Goal: Find specific page/section: Find specific page/section

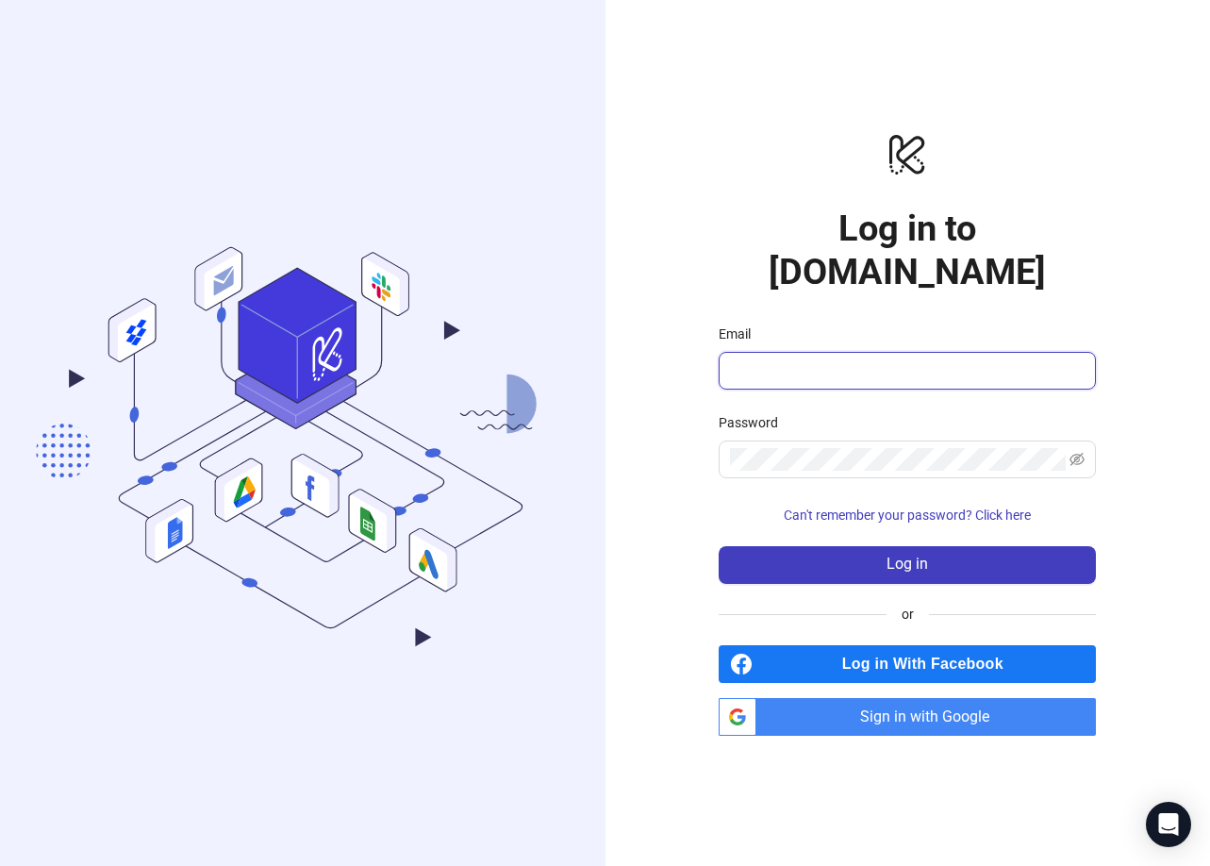
type input "**********"
click at [862, 708] on span "Sign in with Google" at bounding box center [930, 717] width 332 height 38
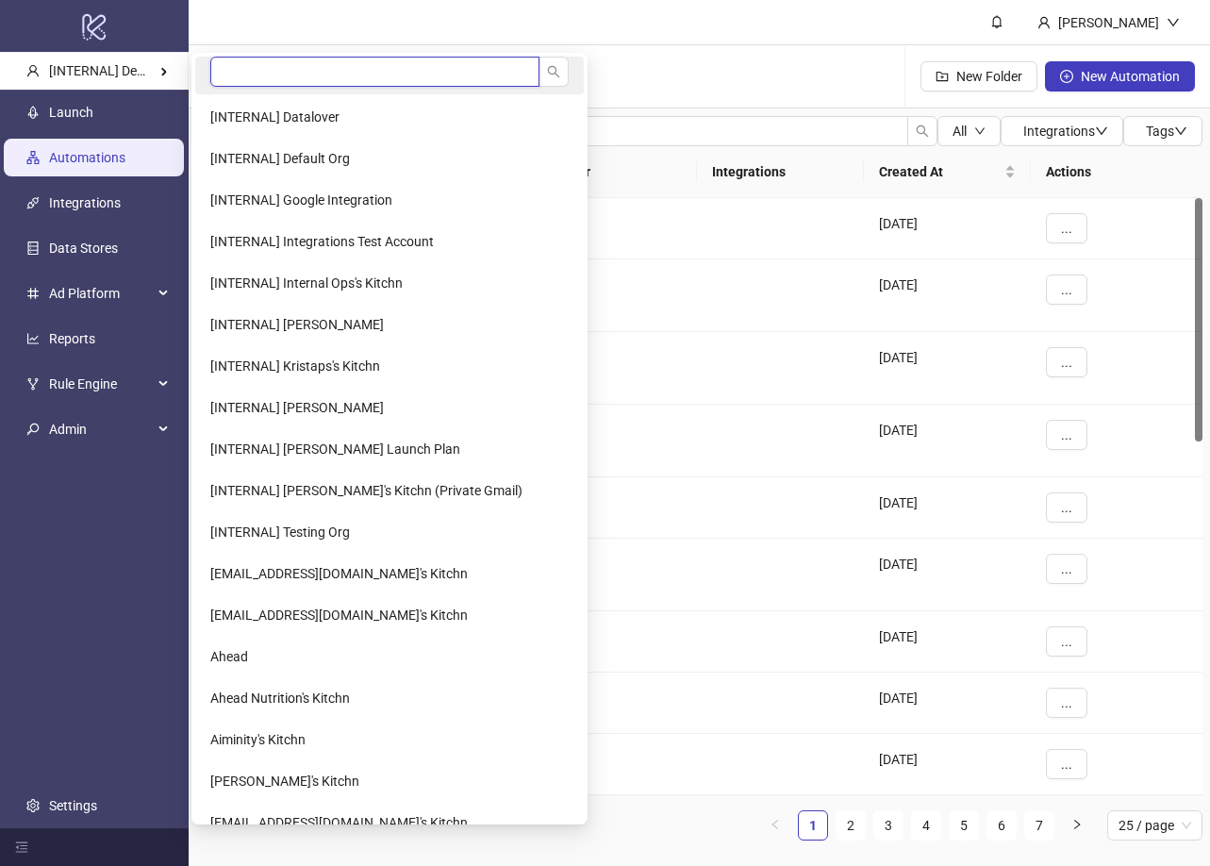
click at [239, 76] on input "search" at bounding box center [374, 72] width 329 height 30
type input "*******"
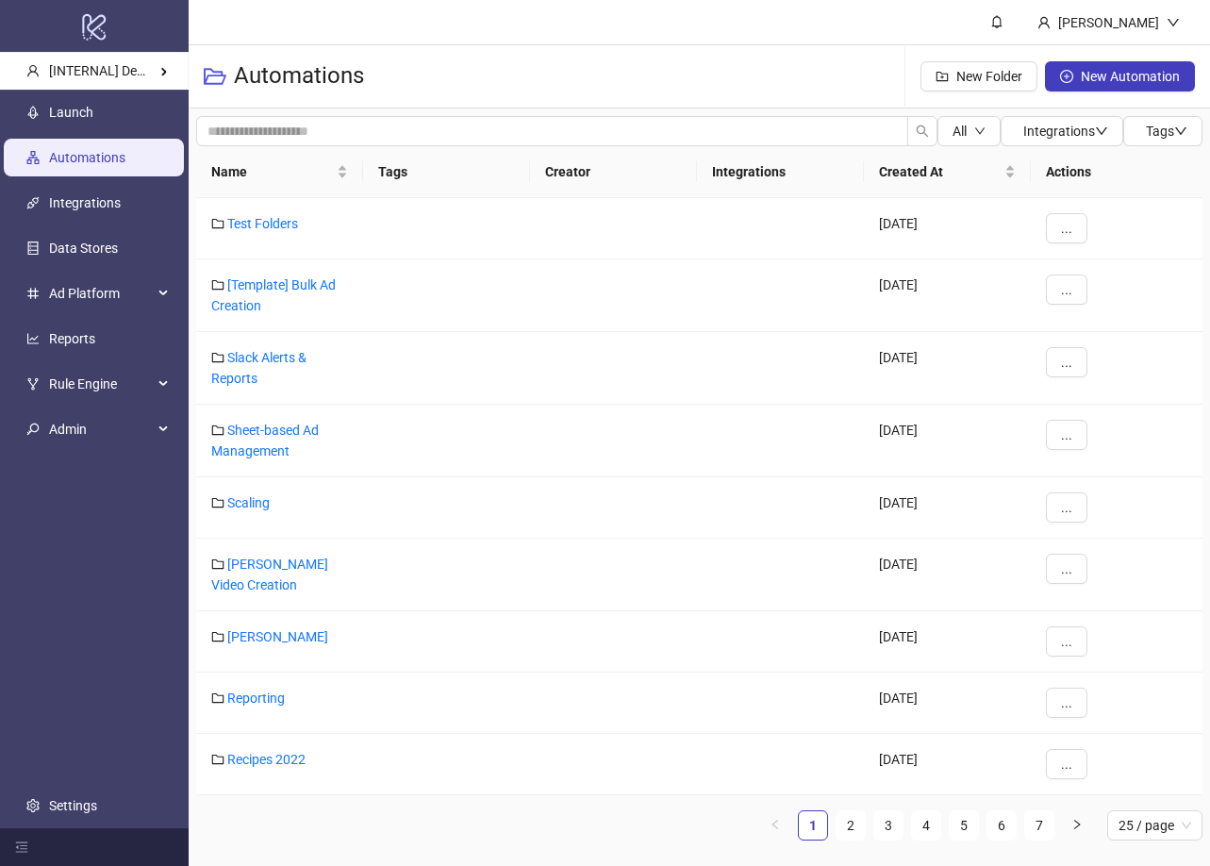
click at [219, 112] on div "All Integrations Tags Name Tags Creator Integrations Created At Actions Test Fo…" at bounding box center [700, 485] width 1022 height 755
click at [239, 128] on li "The Level Group" at bounding box center [302, 117] width 214 height 38
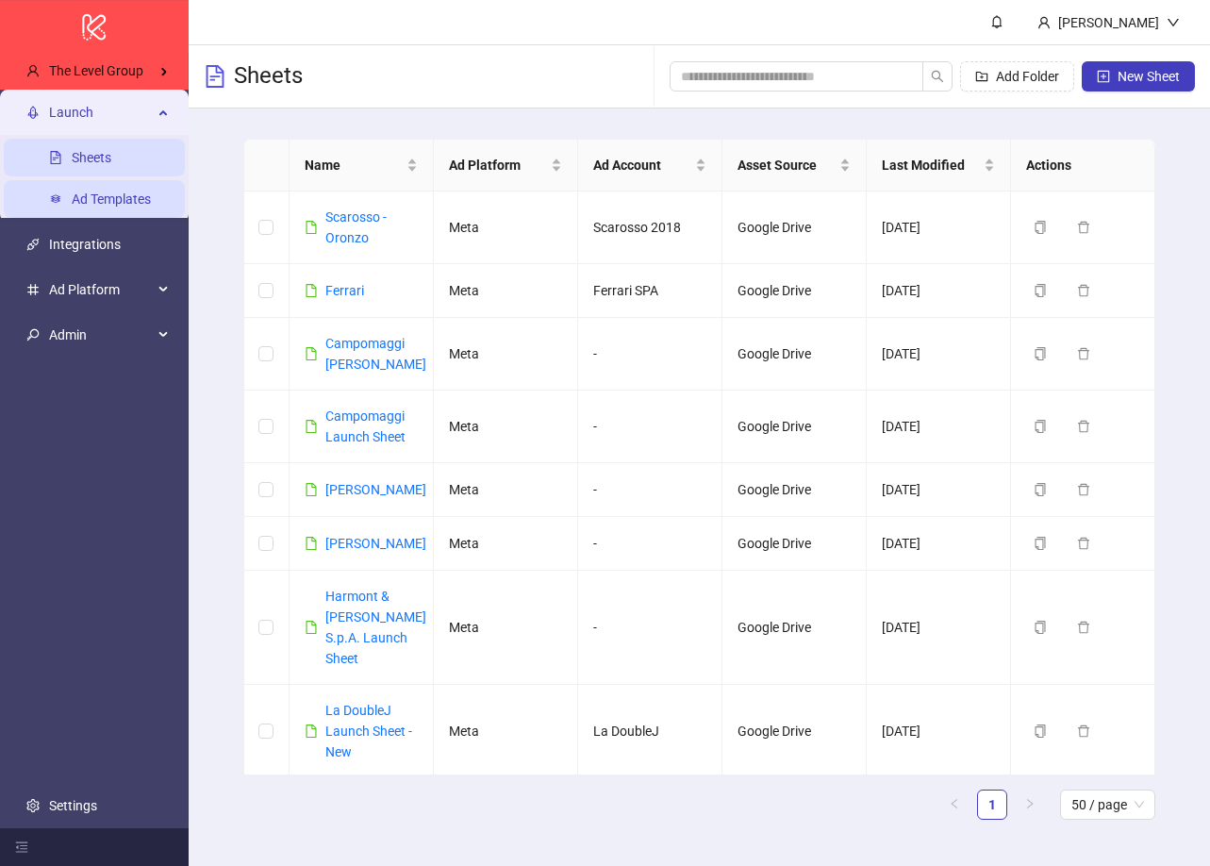
click at [129, 194] on link "Ad Templates" at bounding box center [111, 199] width 79 height 15
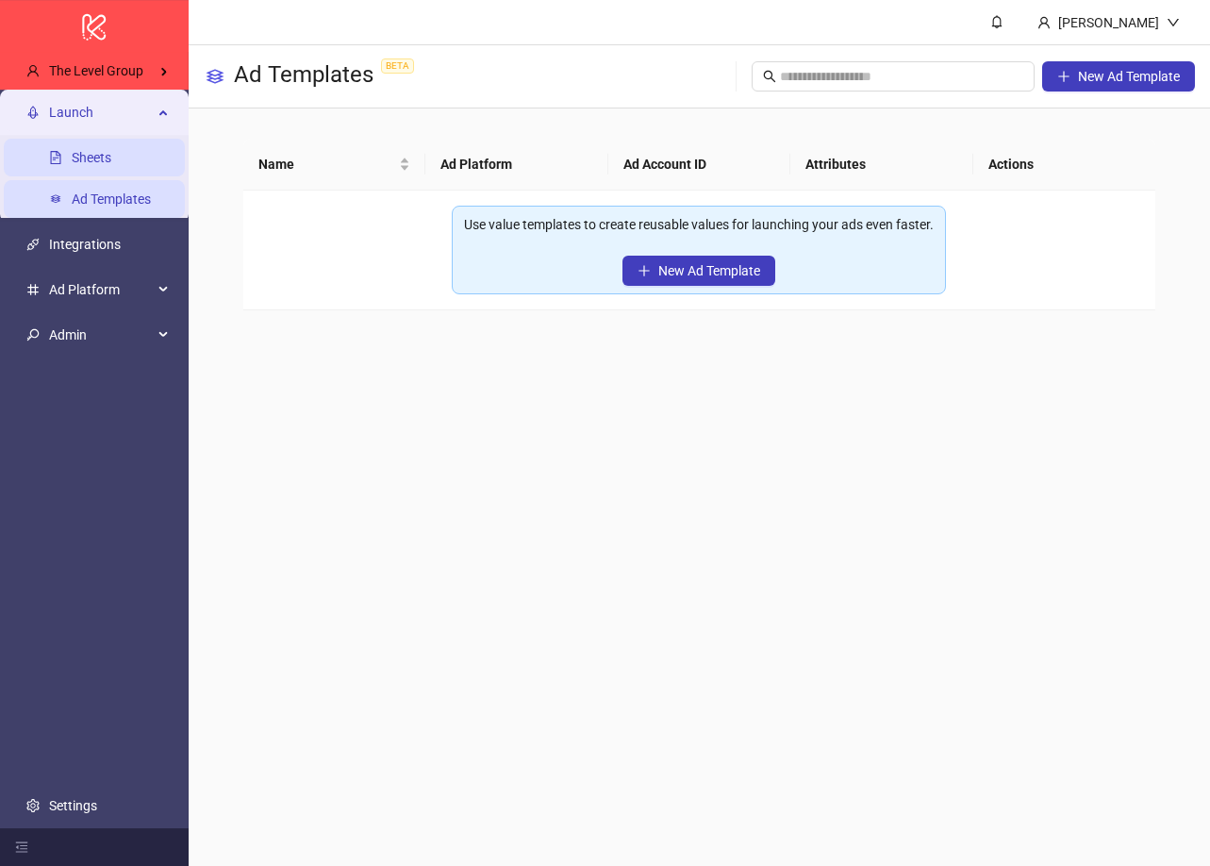
click at [105, 151] on link "Sheets" at bounding box center [92, 158] width 40 height 15
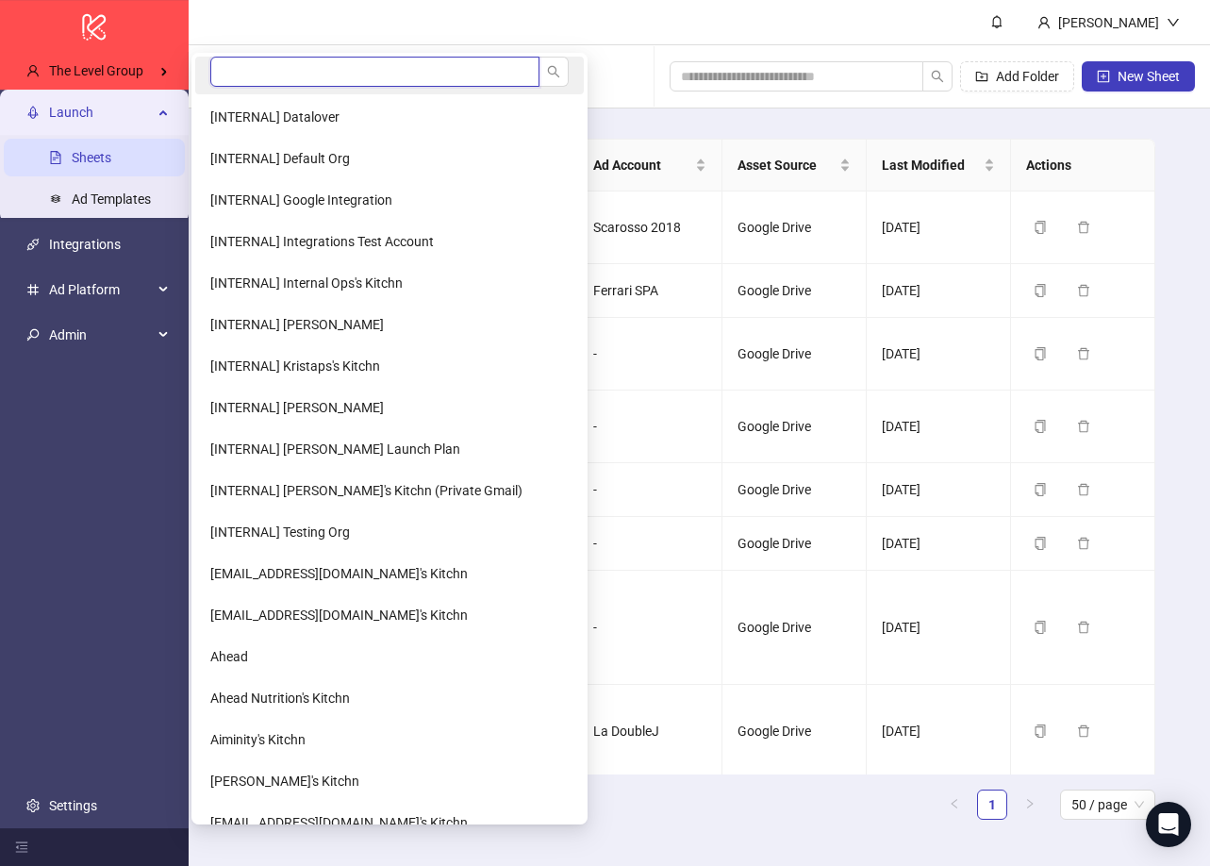
click at [237, 68] on input "search" at bounding box center [374, 72] width 329 height 30
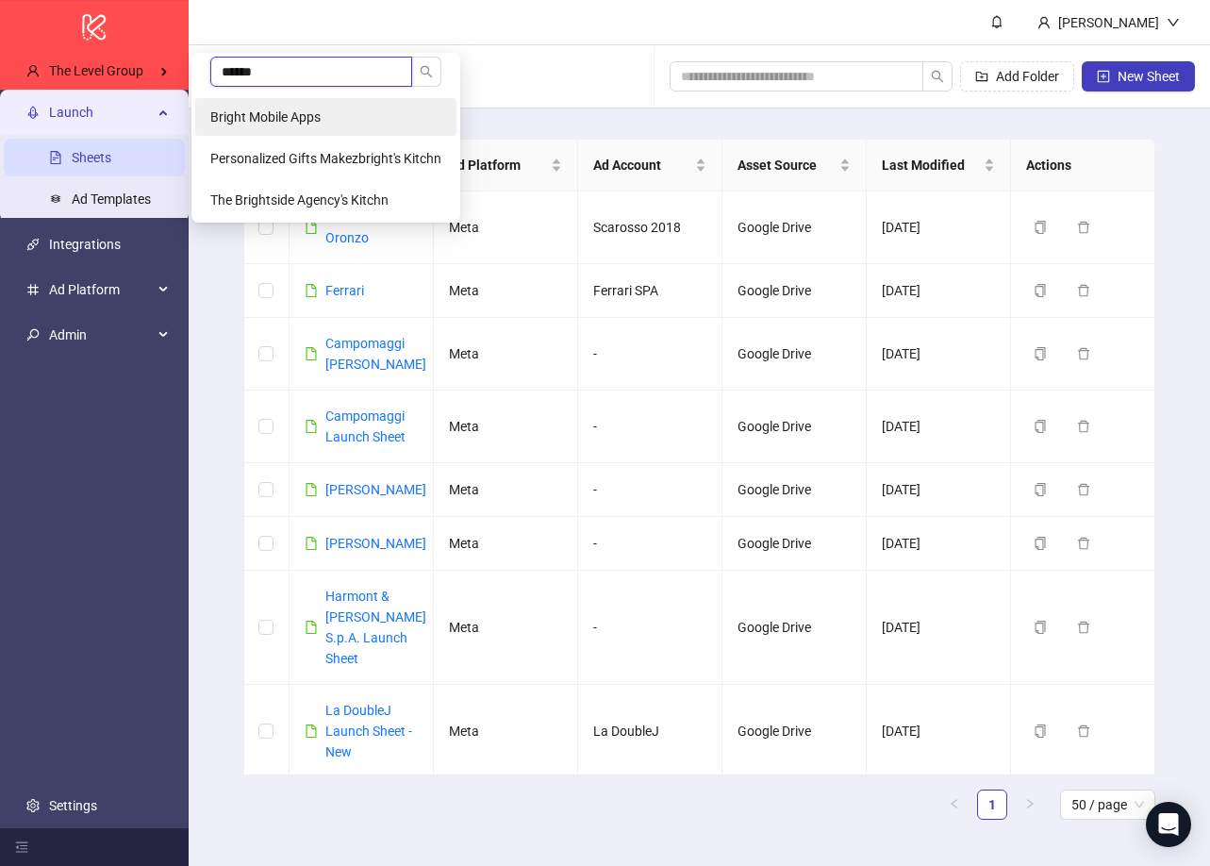
type input "******"
click at [235, 106] on li "Bright Mobile Apps" at bounding box center [325, 117] width 261 height 38
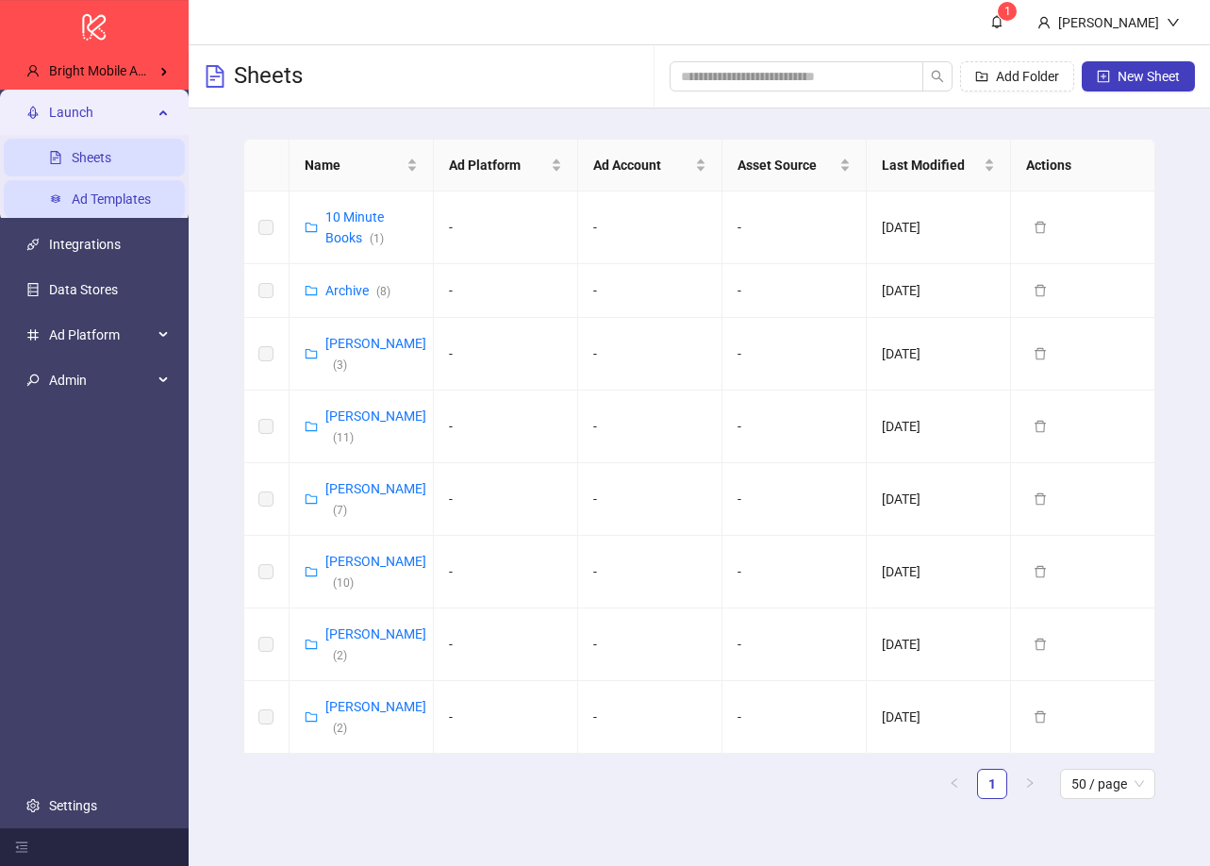
click at [125, 193] on link "Ad Templates" at bounding box center [111, 199] width 79 height 15
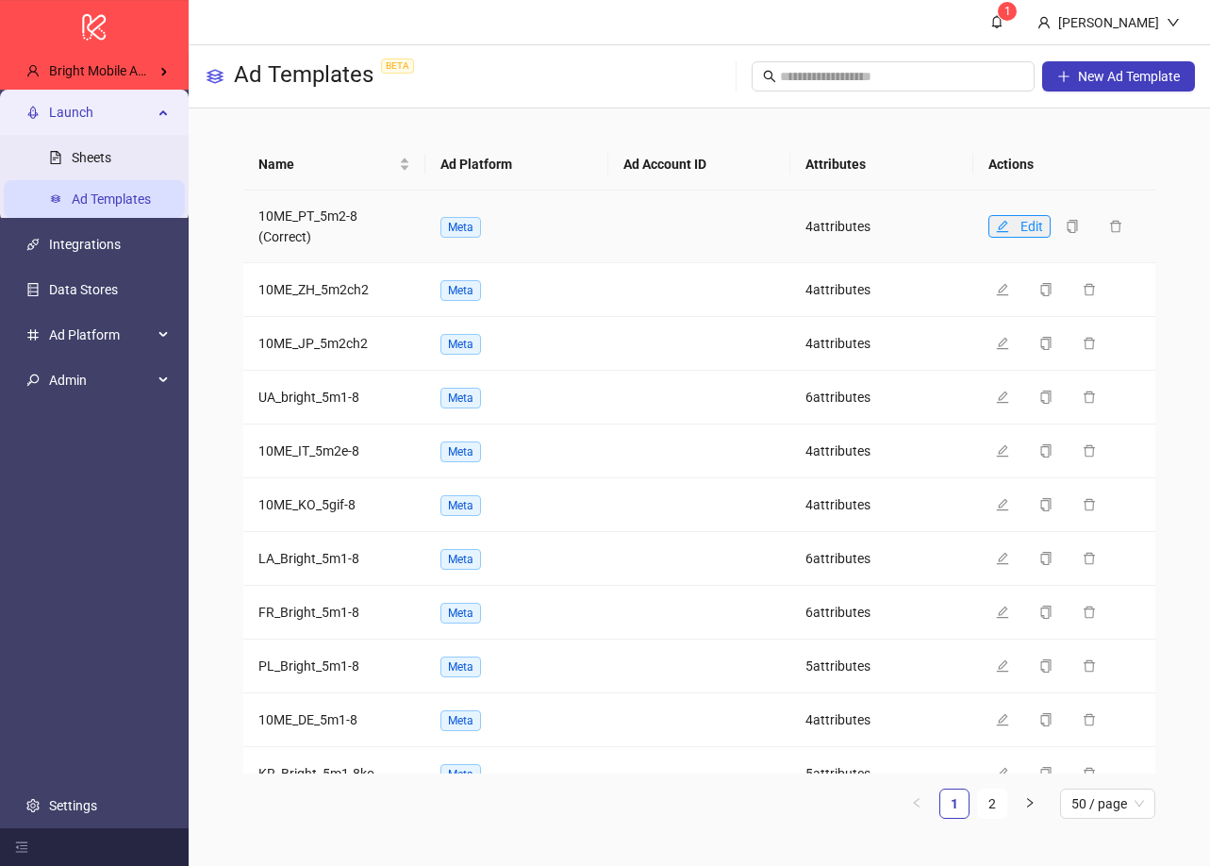
click at [995, 220] on button "Edit" at bounding box center [1020, 226] width 62 height 23
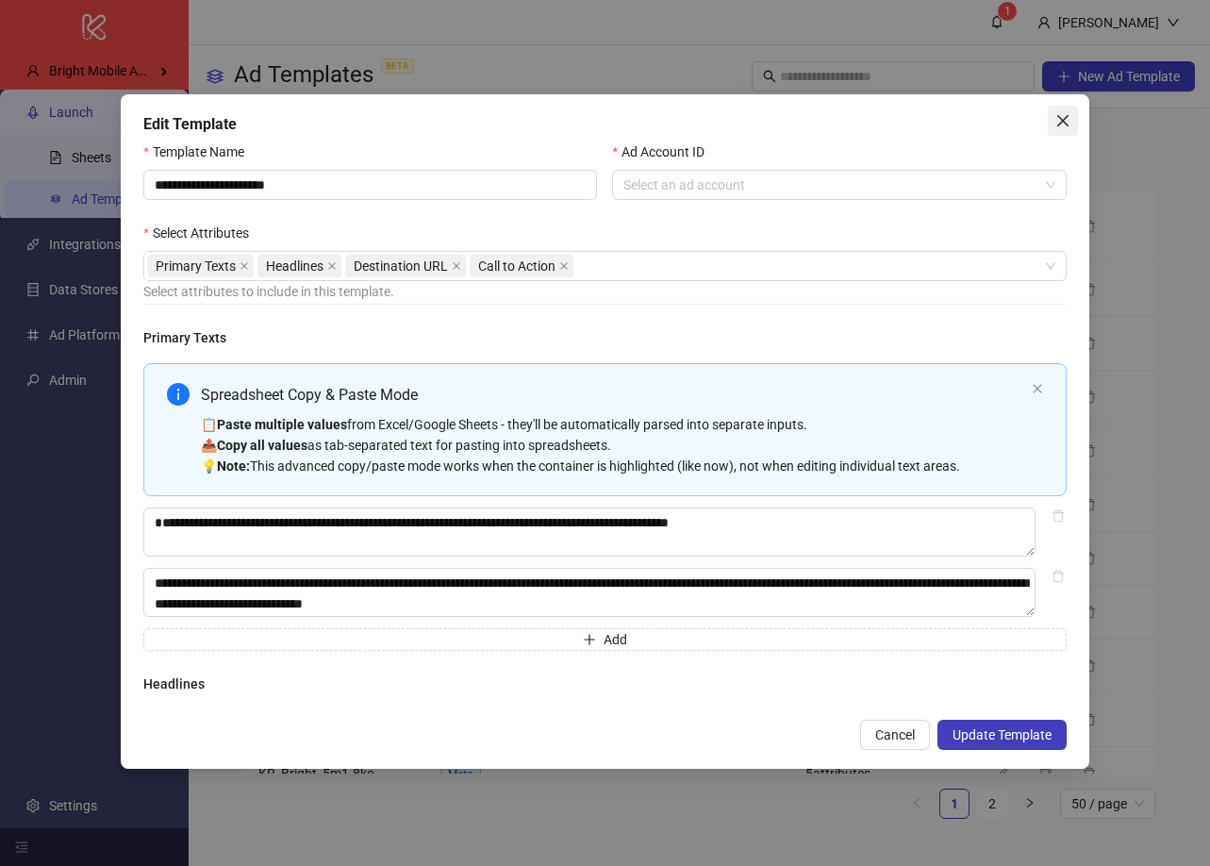
click at [1066, 129] on button "Close" at bounding box center [1063, 121] width 30 height 30
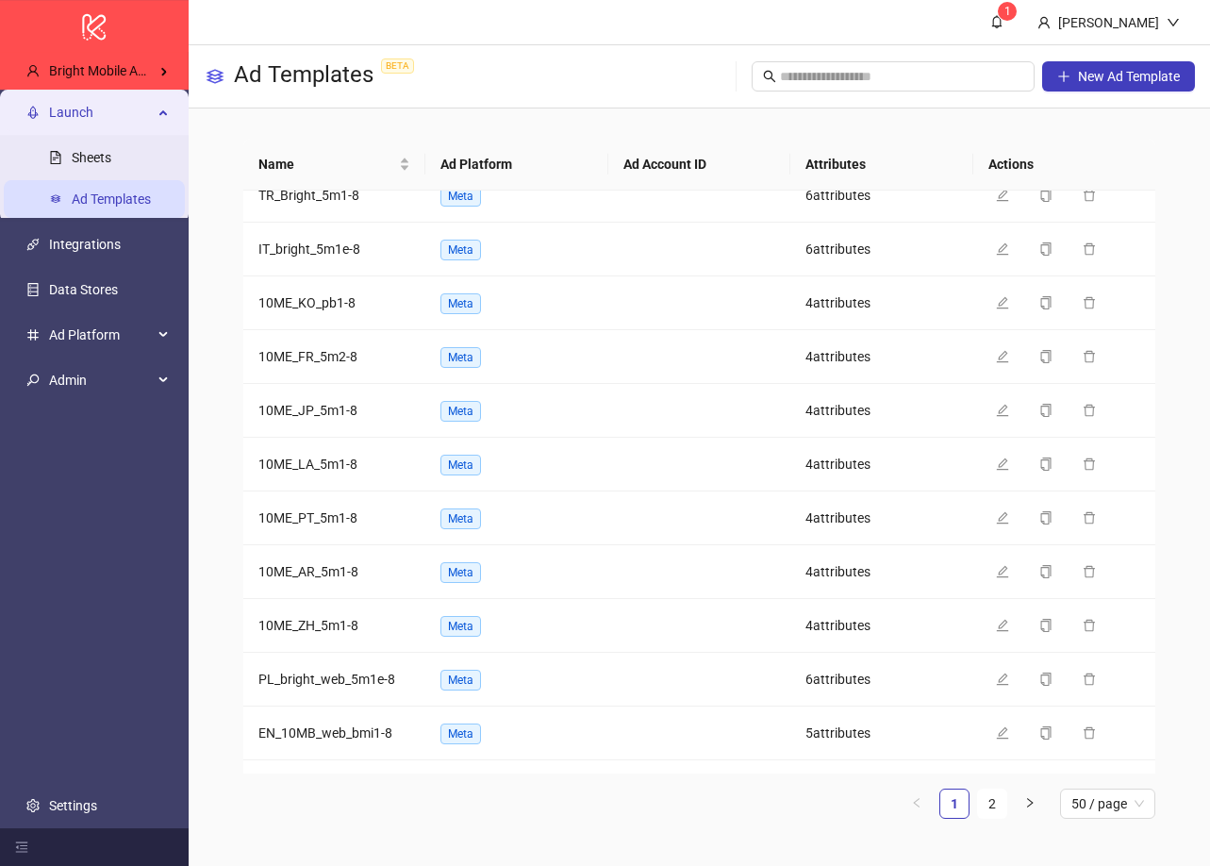
scroll to position [2124, 0]
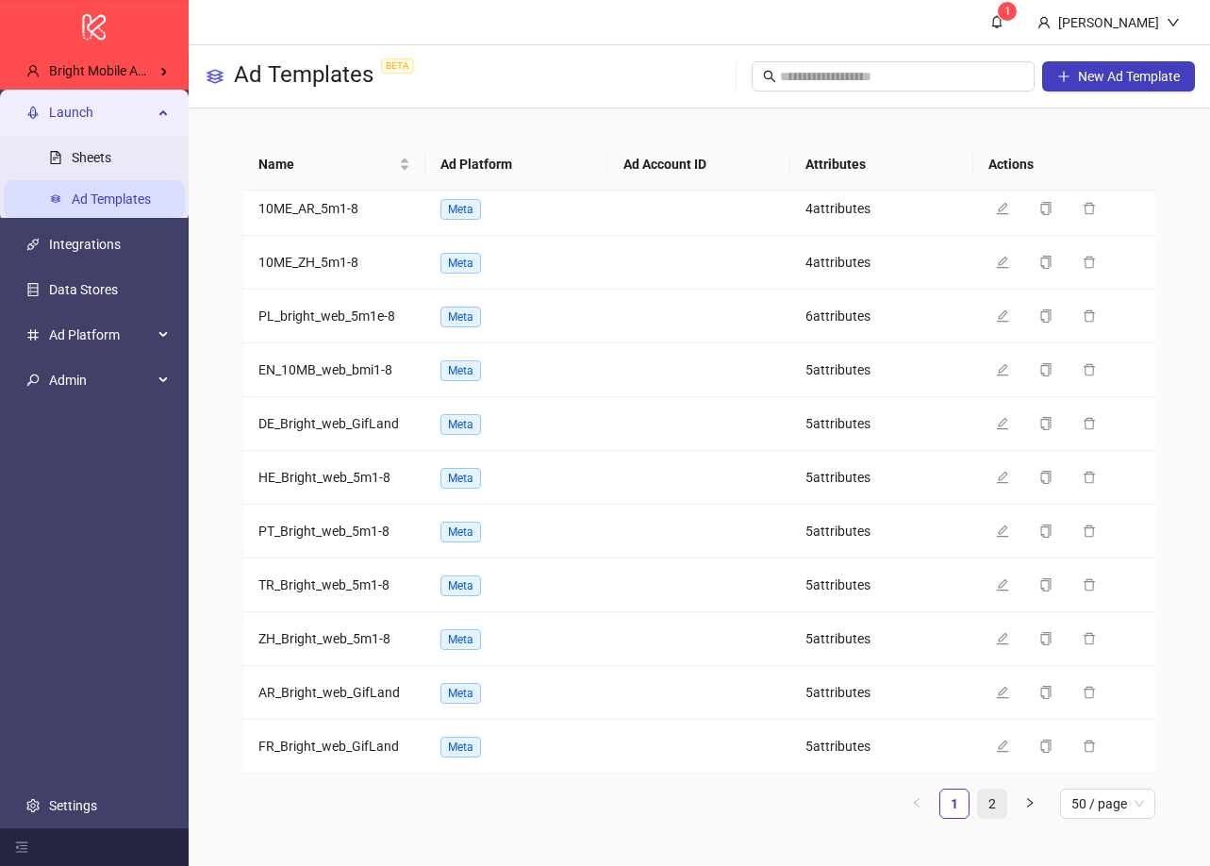
click at [998, 800] on link "2" at bounding box center [992, 804] width 28 height 28
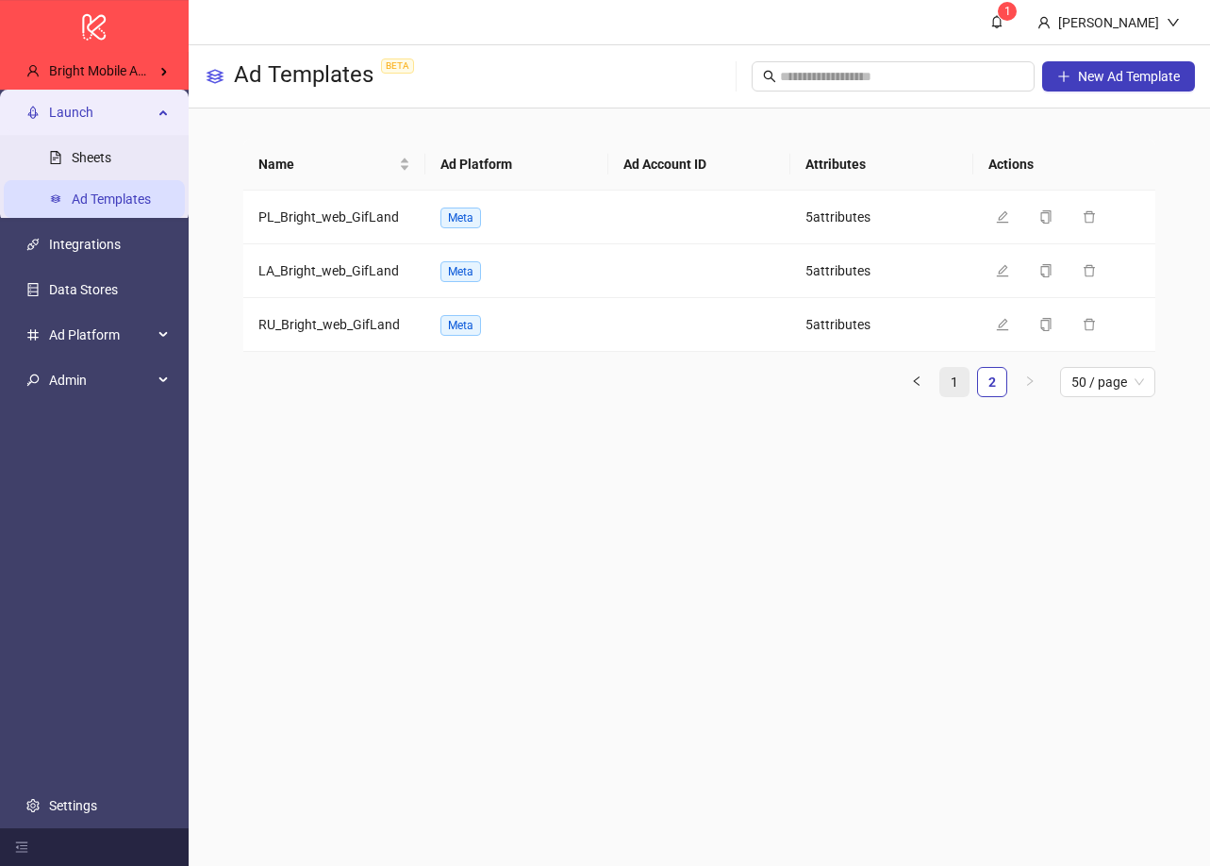
click at [956, 389] on link "1" at bounding box center [954, 382] width 28 height 28
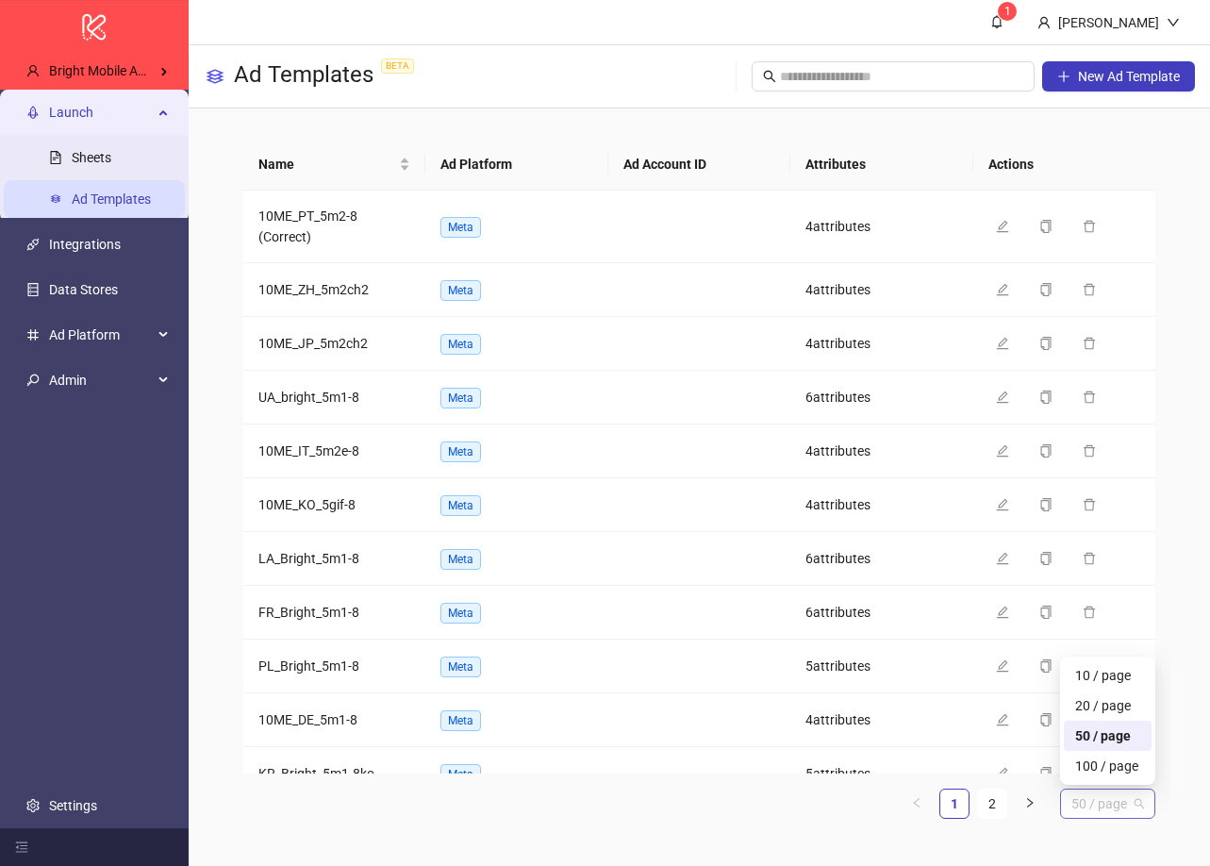
click at [1113, 810] on span "50 / page" at bounding box center [1108, 804] width 73 height 28
click at [1114, 766] on div "100 / page" at bounding box center [1107, 766] width 65 height 21
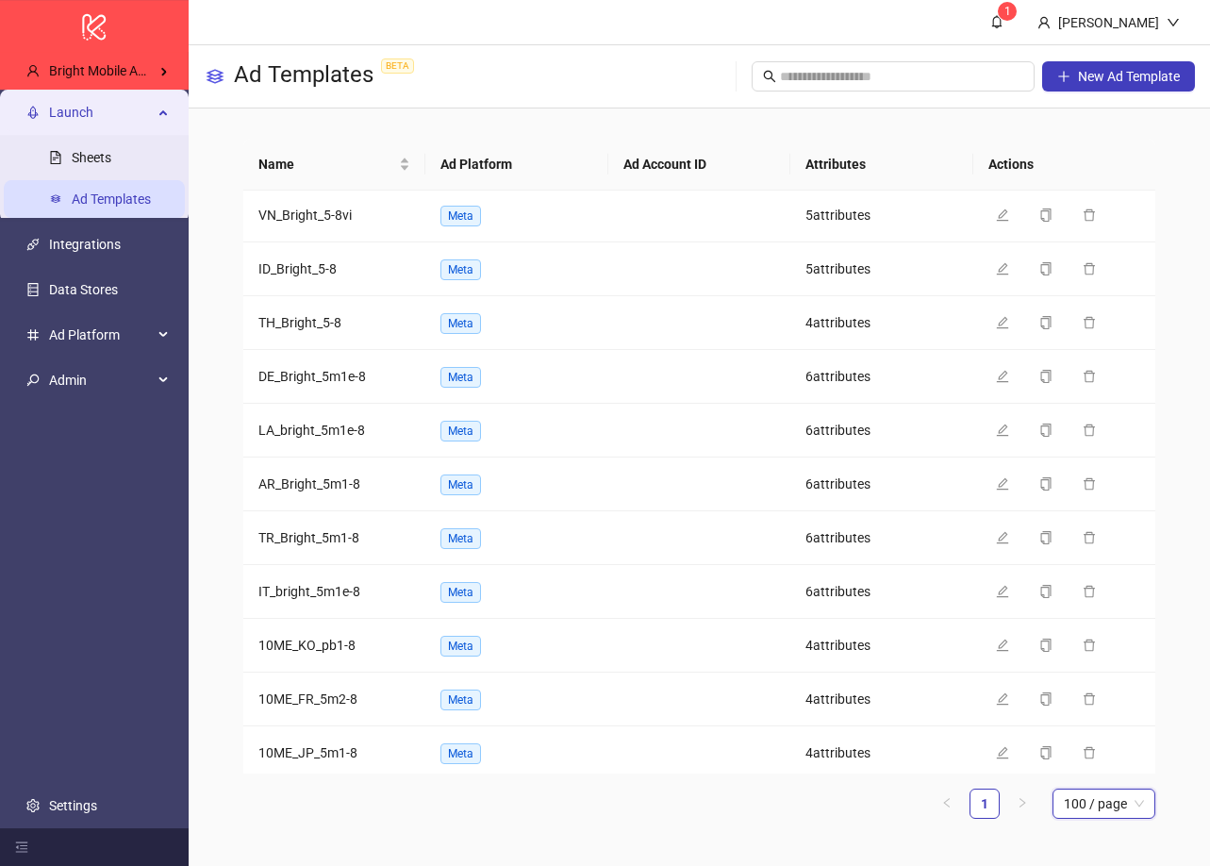
scroll to position [1592, 0]
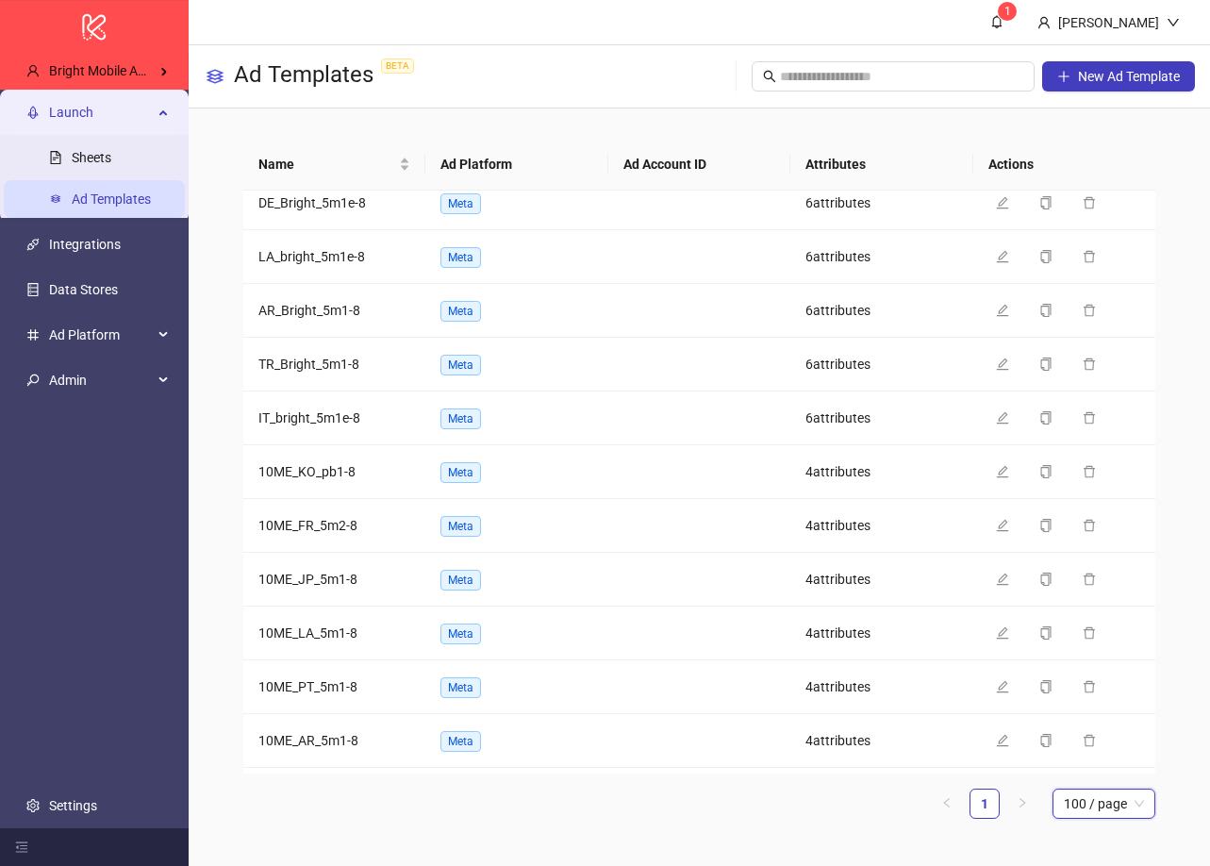
click at [1086, 802] on span "100 / page" at bounding box center [1104, 804] width 80 height 28
click at [1123, 678] on div "10 / page" at bounding box center [1104, 675] width 73 height 21
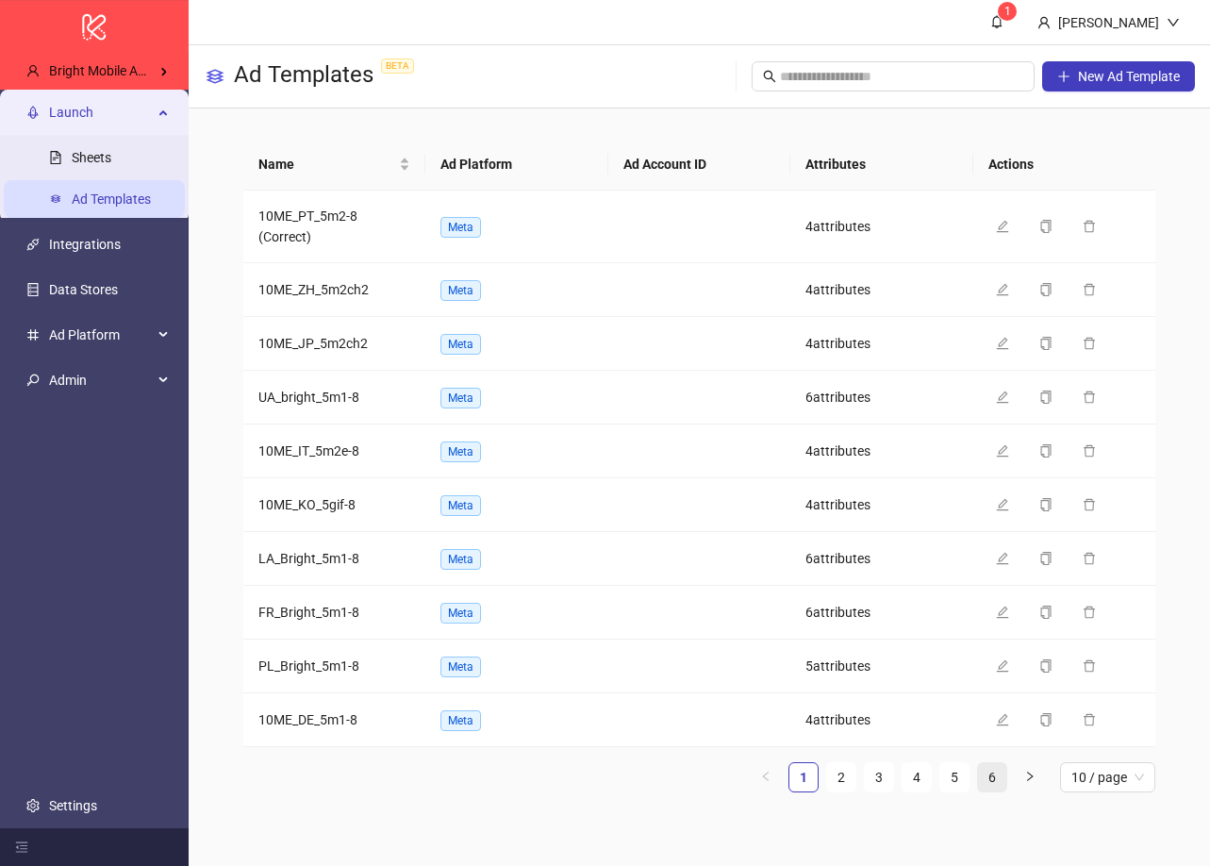
click at [994, 778] on link "6" at bounding box center [992, 777] width 28 height 28
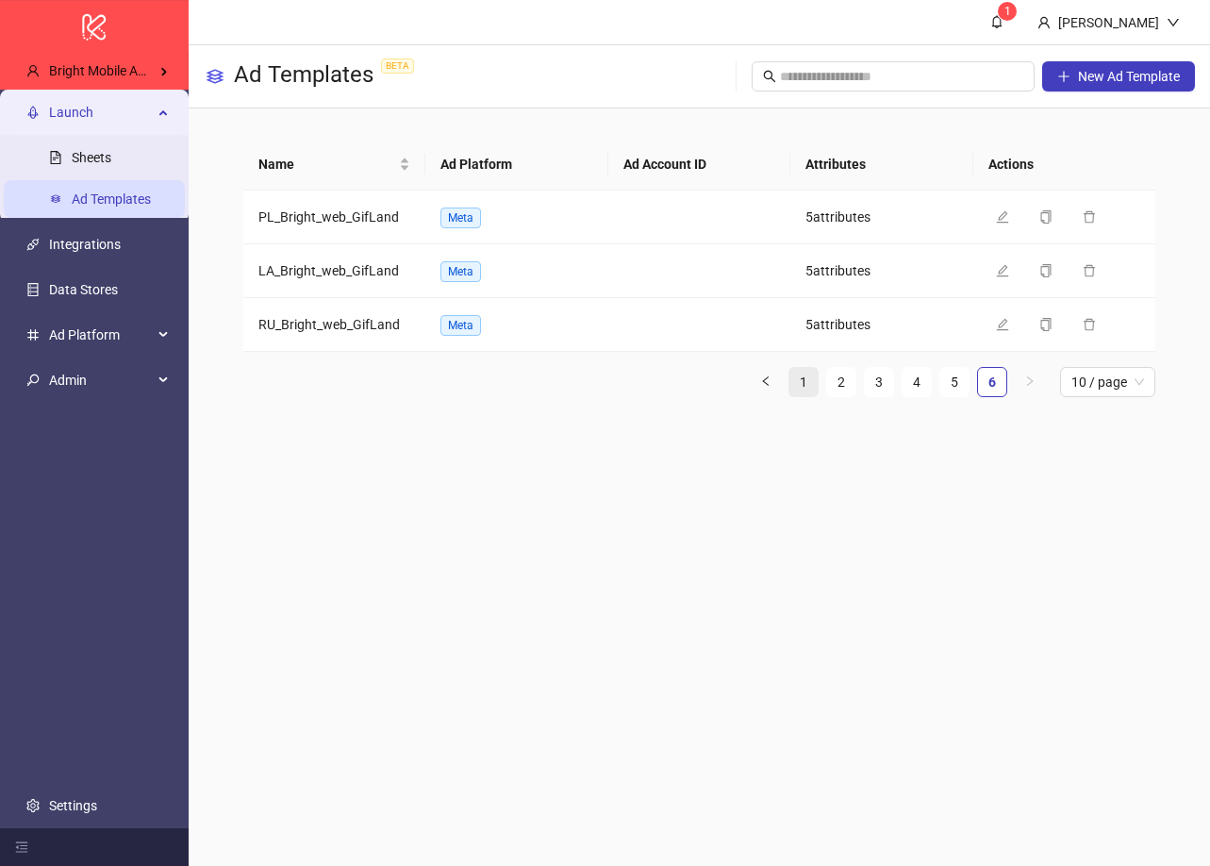
click at [799, 387] on link "1" at bounding box center [804, 382] width 28 height 28
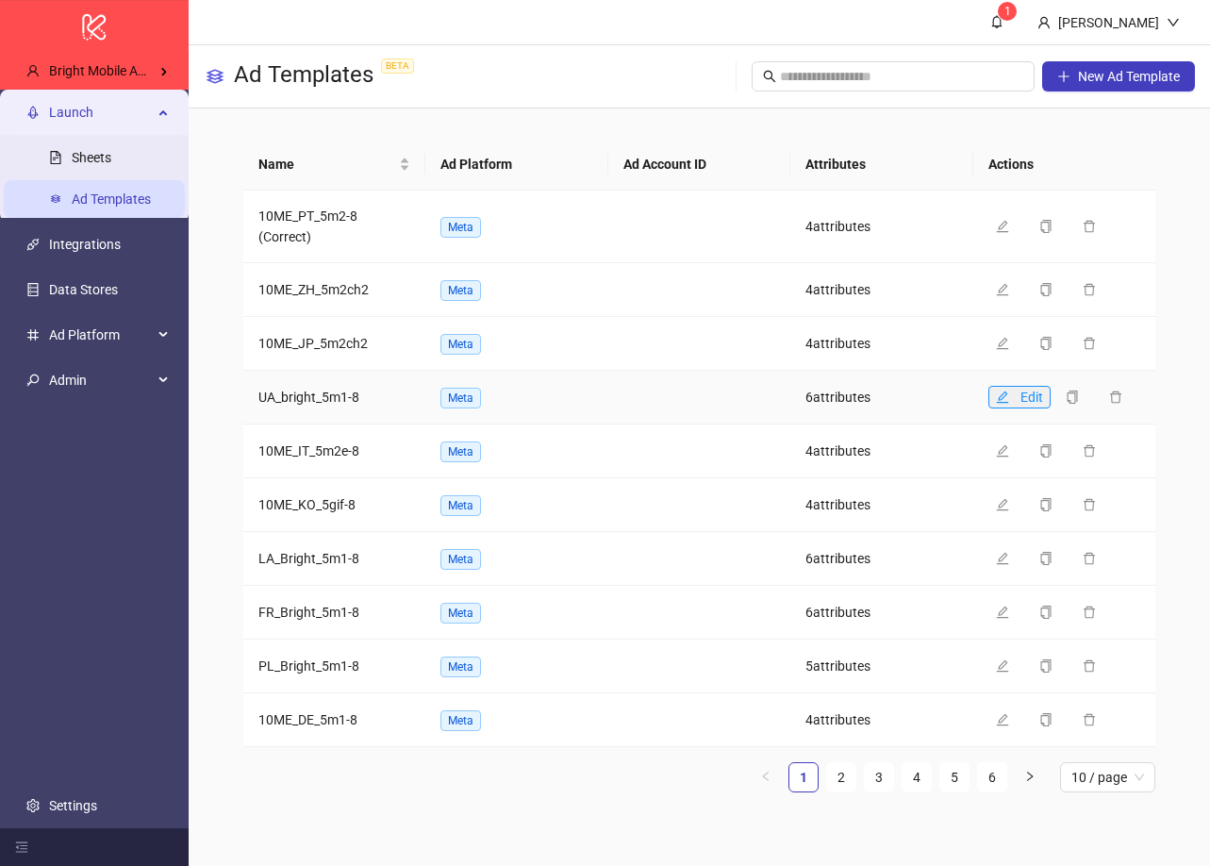
click at [1006, 396] on icon "edit" at bounding box center [1002, 397] width 13 height 13
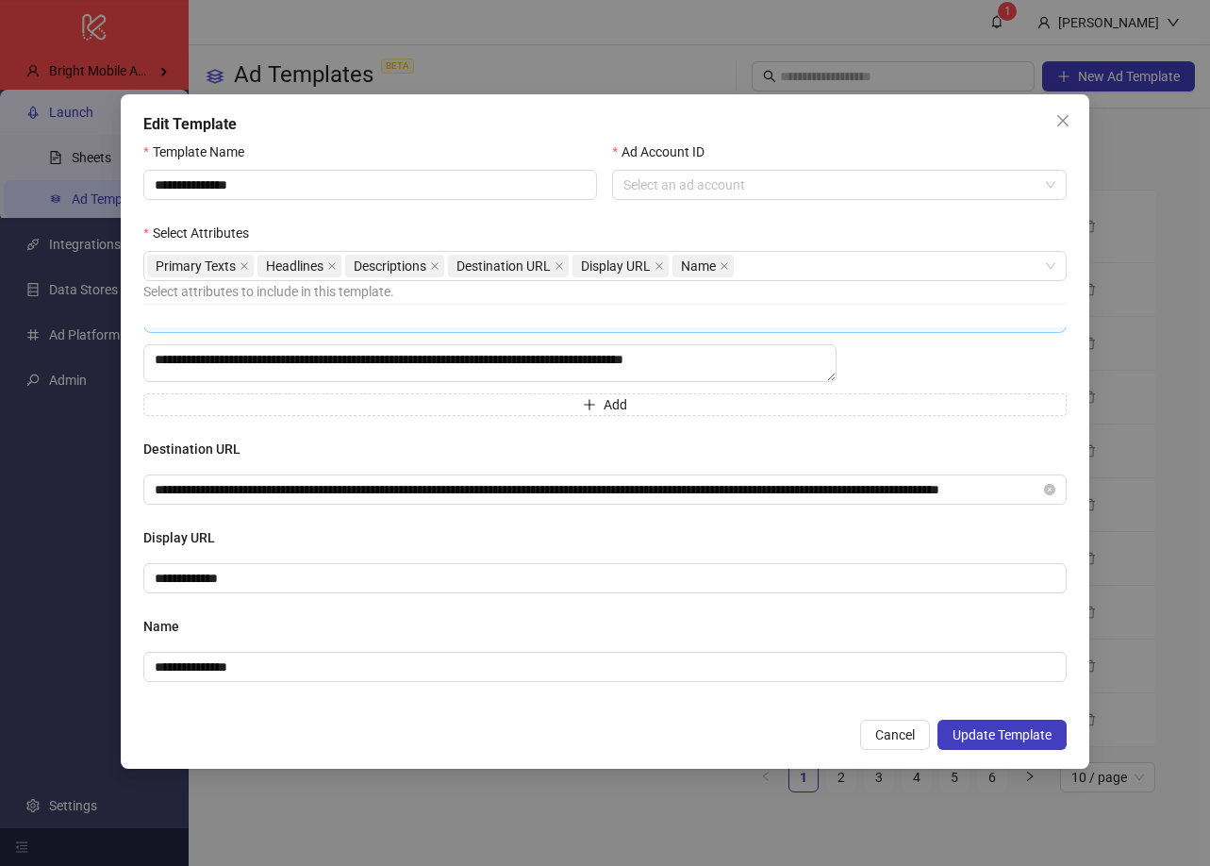
scroll to position [920, 0]
click at [1066, 113] on icon "close" at bounding box center [1063, 120] width 15 height 15
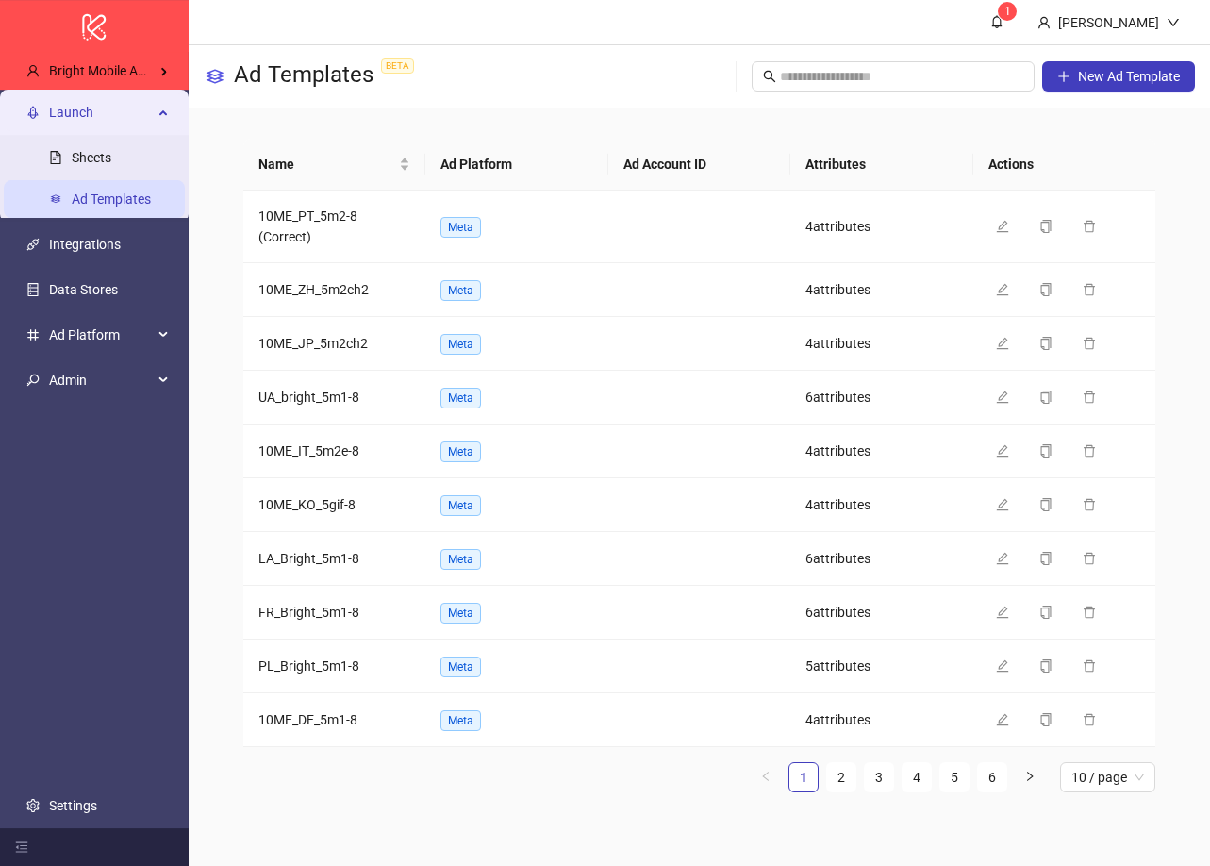
scroll to position [712, 0]
